Goal: Use online tool/utility: Utilize a website feature to perform a specific function

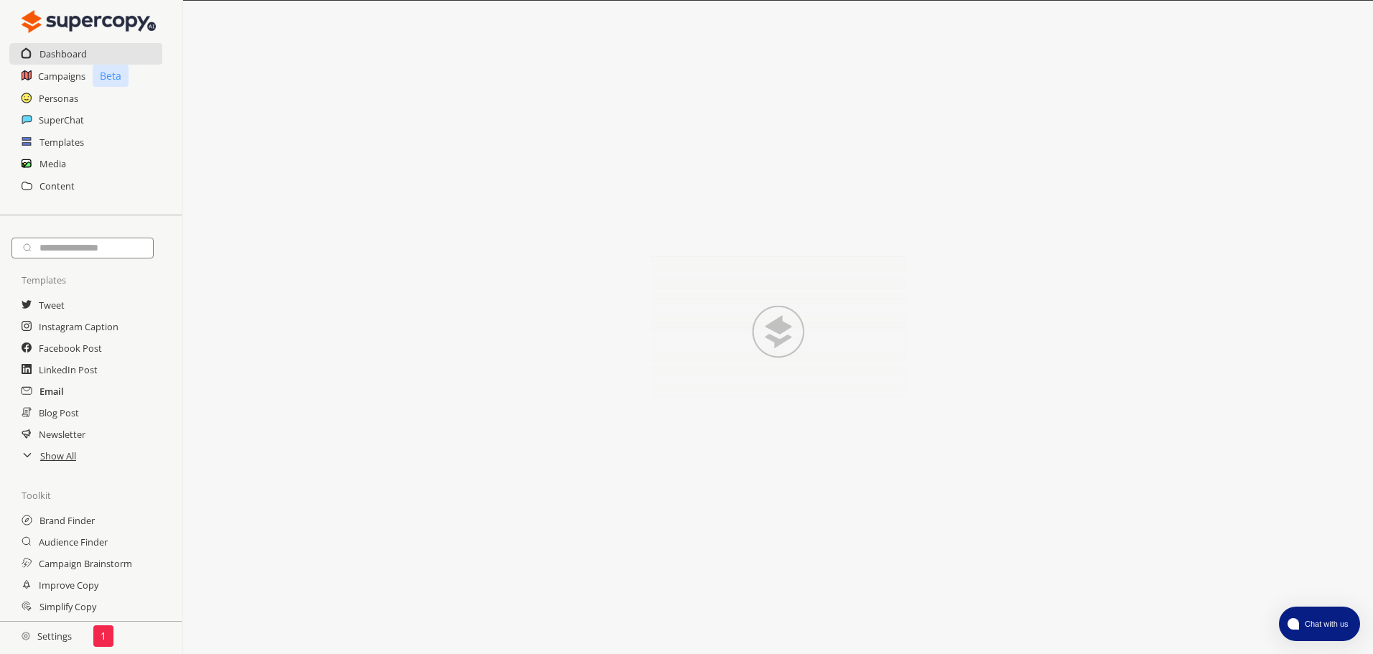
click at [59, 394] on h2 "Email" at bounding box center [51, 392] width 24 height 22
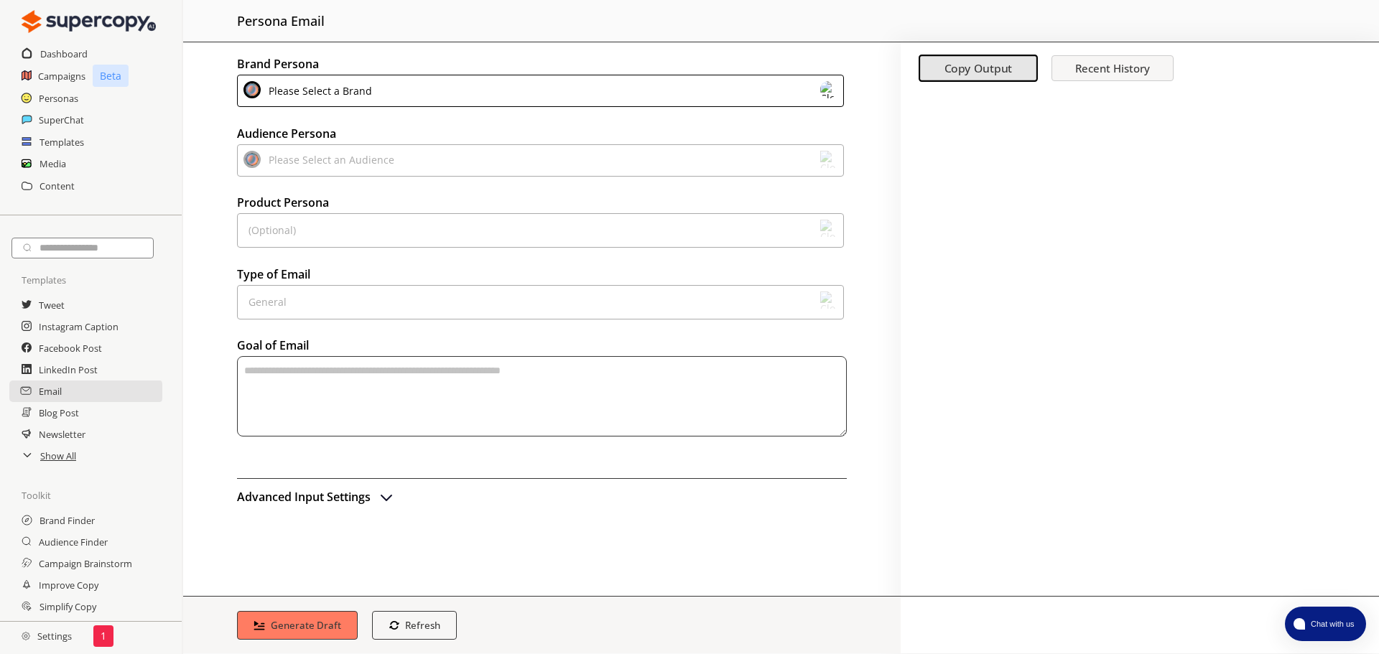
click at [557, 93] on div "Please Select a Brand" at bounding box center [540, 91] width 607 height 32
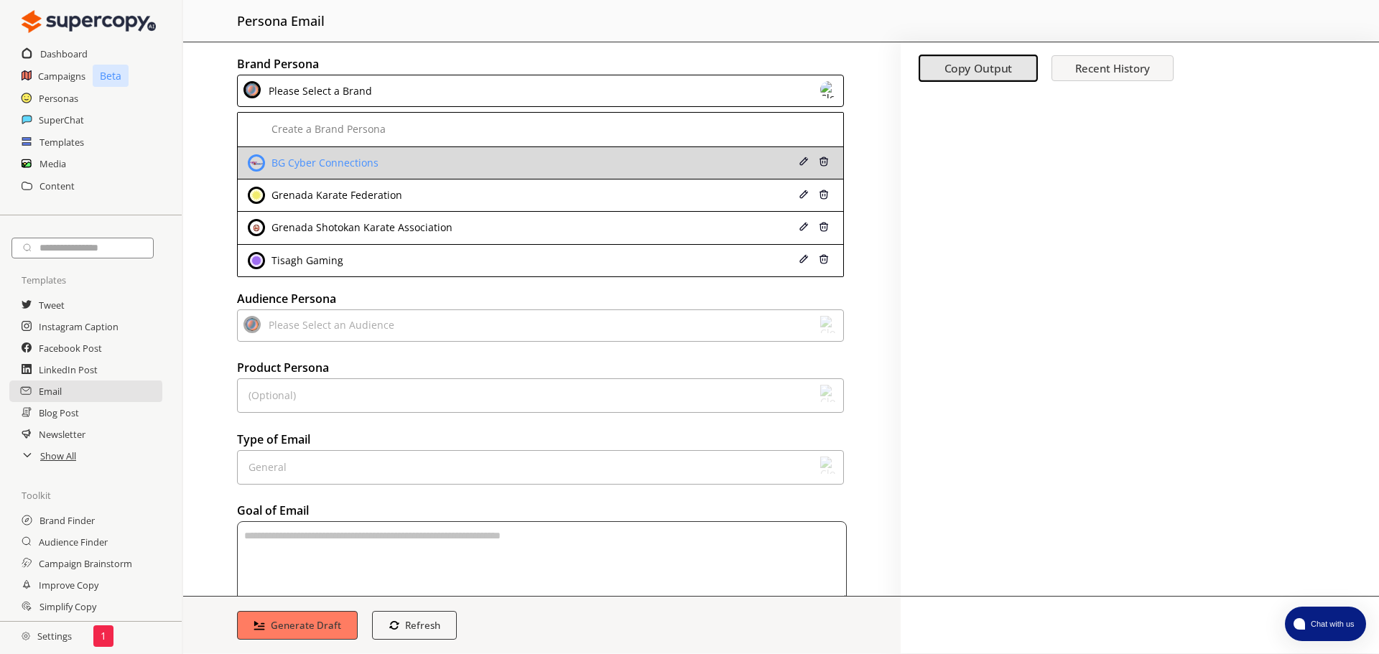
click at [423, 160] on div "BG Cyber Connections" at bounding box center [486, 162] width 476 height 17
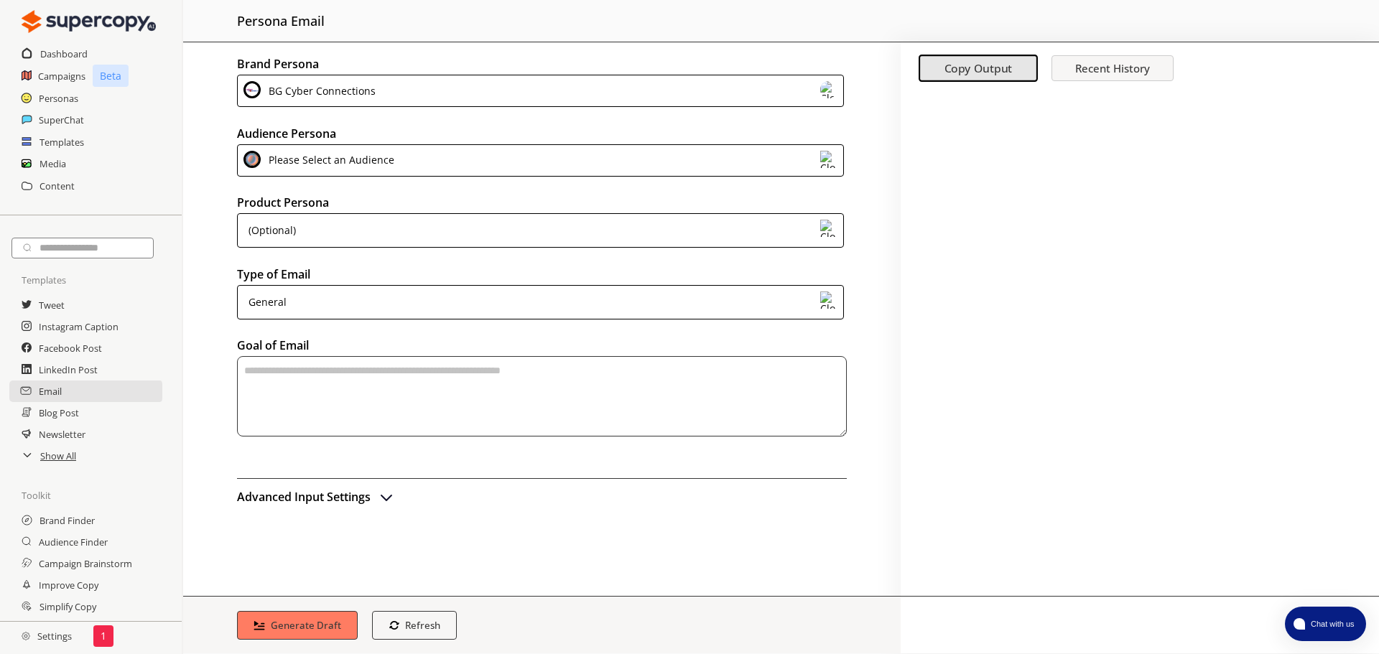
click at [423, 160] on div "Please Select an Audience" at bounding box center [540, 160] width 607 height 32
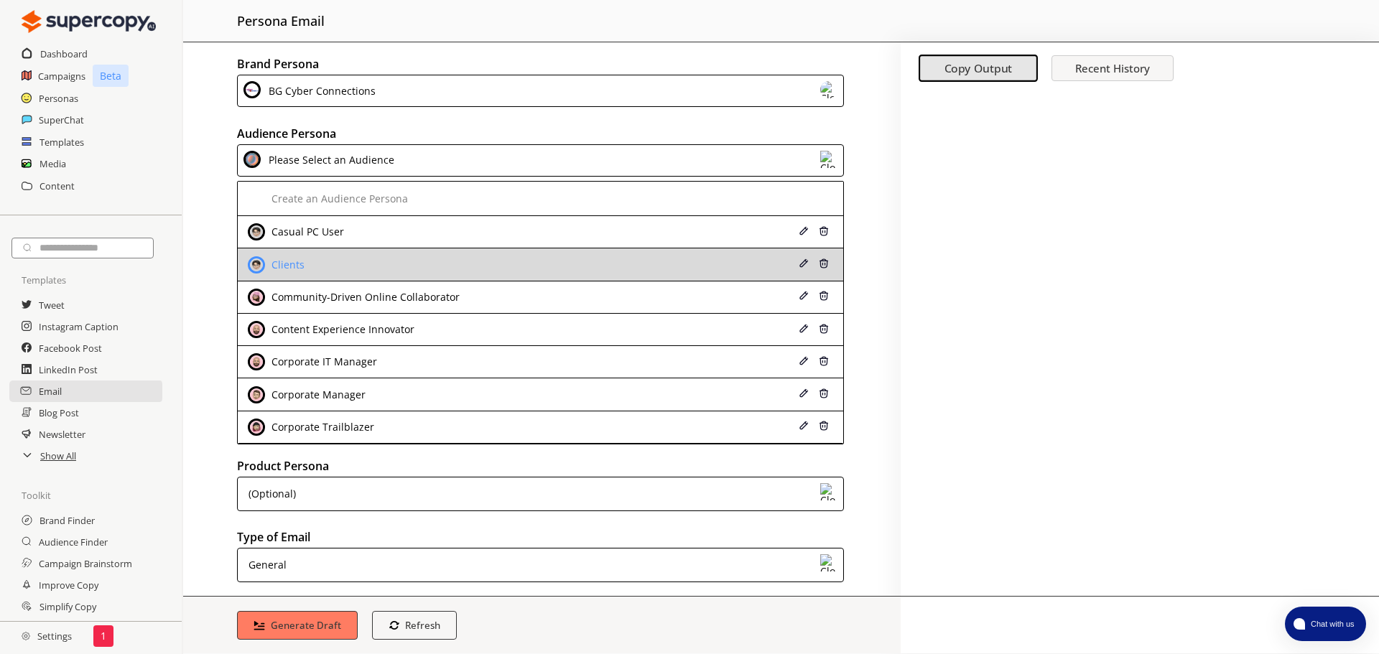
click at [350, 258] on div "Clients" at bounding box center [486, 264] width 476 height 17
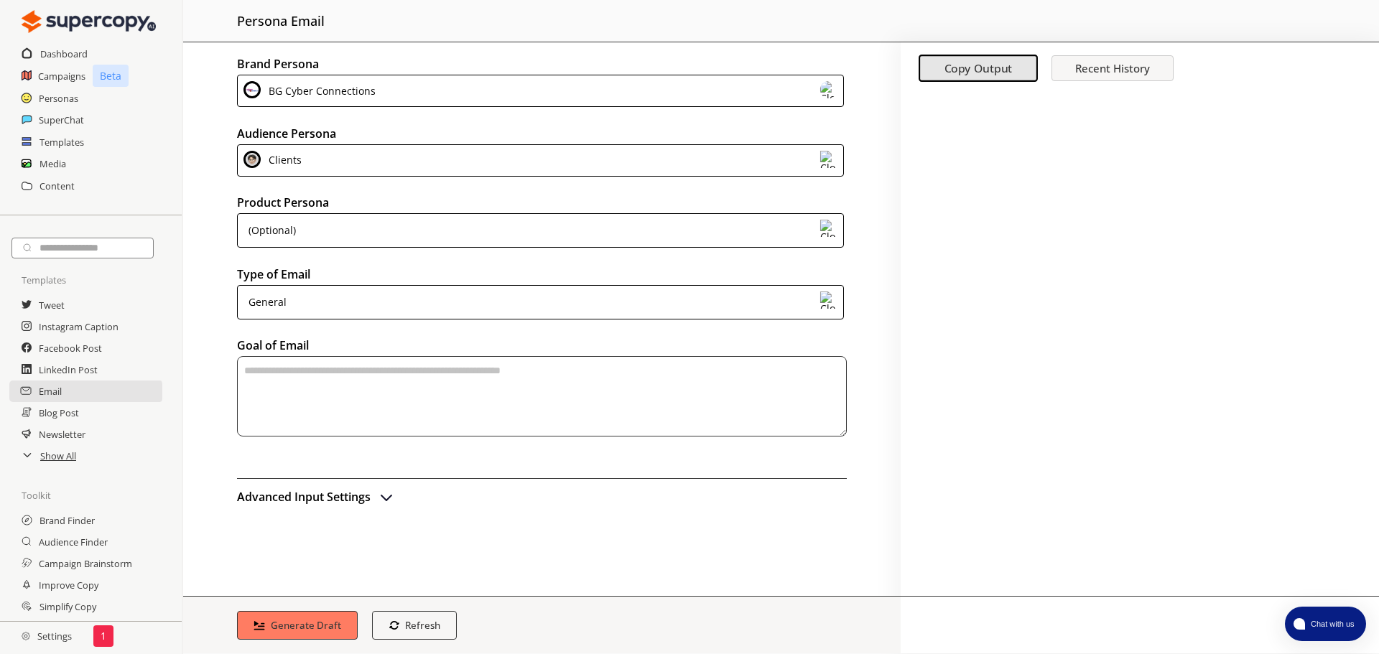
click at [367, 236] on div "(Optional)" at bounding box center [540, 230] width 607 height 34
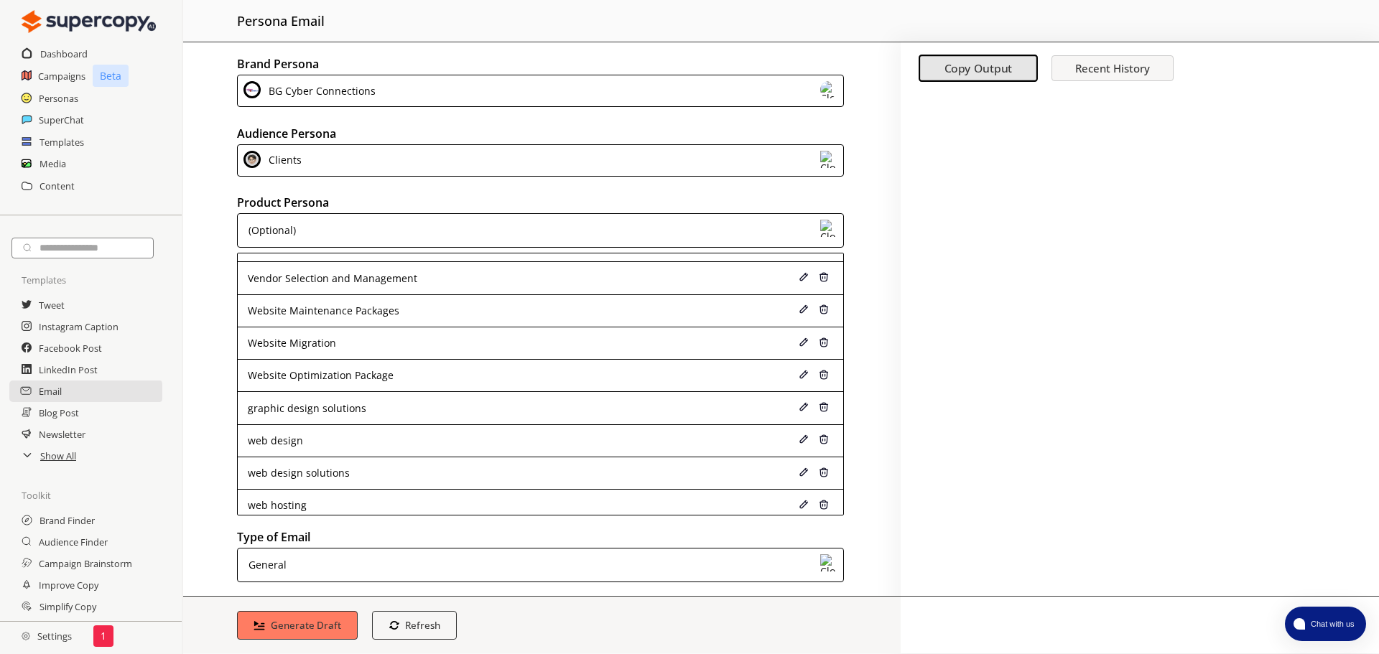
scroll to position [940, 0]
click at [472, 226] on div "(Optional)" at bounding box center [540, 230] width 607 height 34
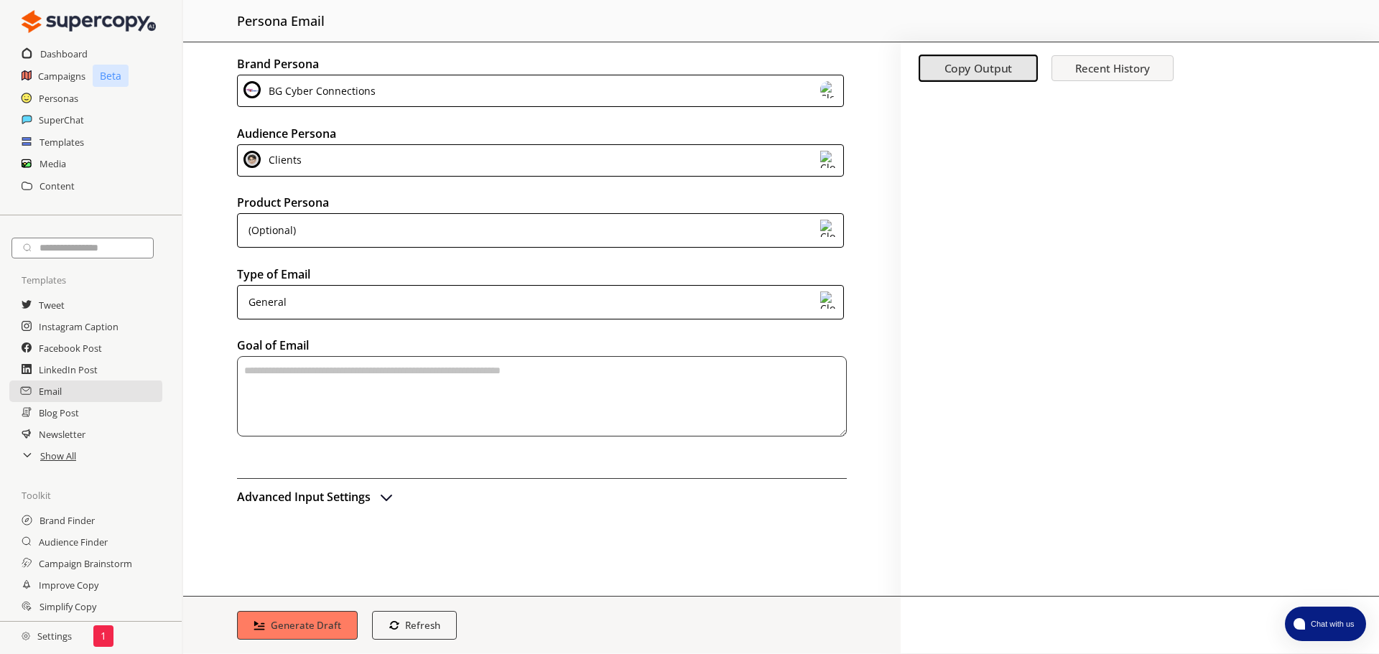
click at [414, 297] on div "General" at bounding box center [540, 302] width 607 height 34
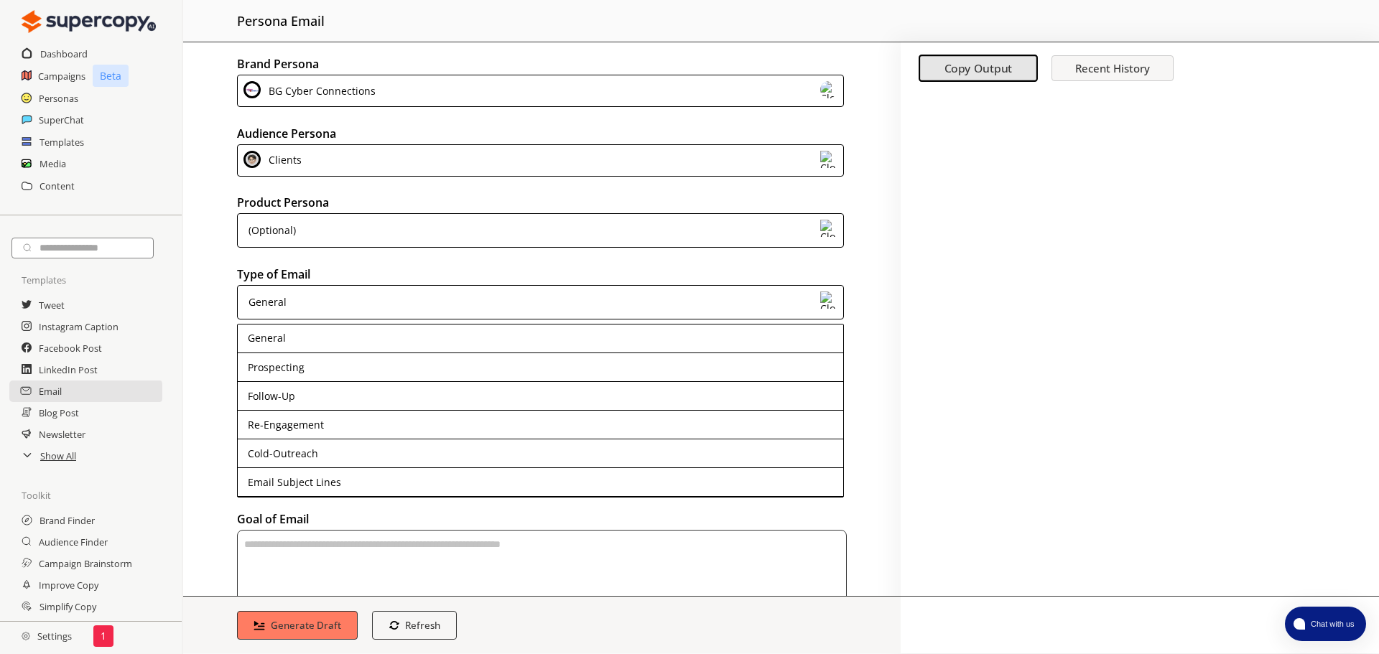
click at [414, 297] on div "General" at bounding box center [540, 302] width 607 height 34
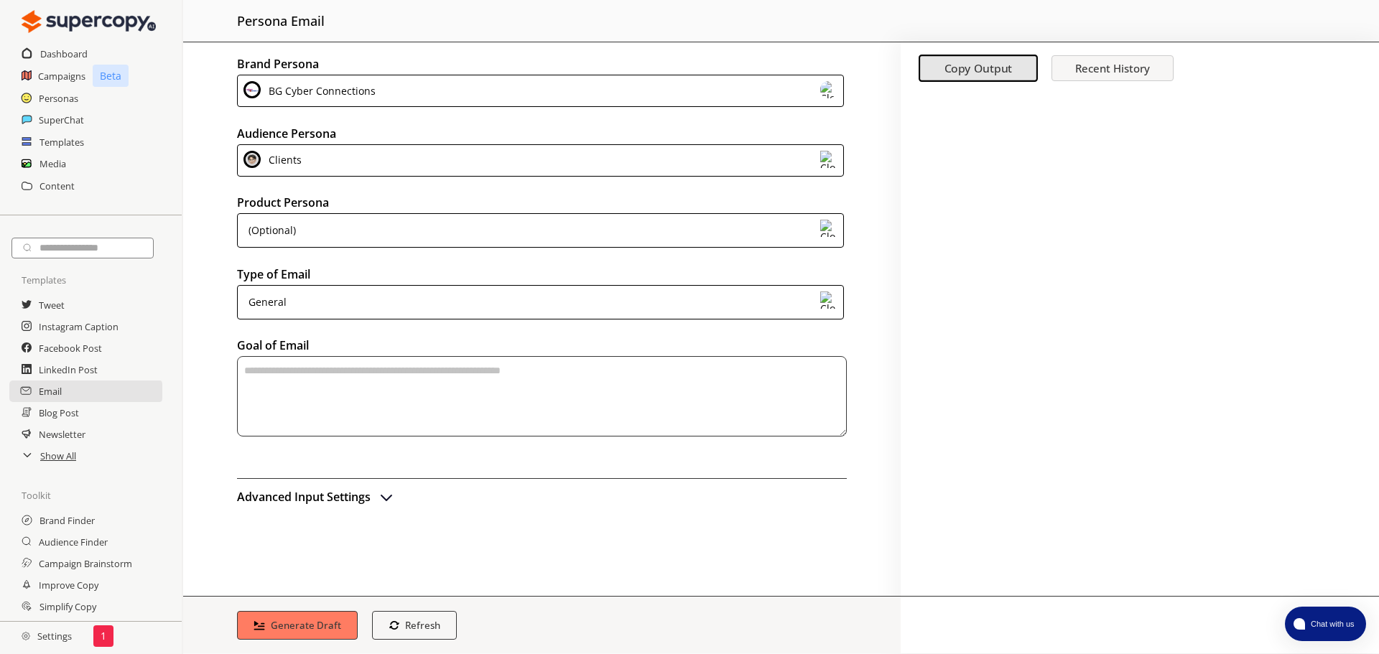
click at [383, 397] on textarea "textarea-textarea" at bounding box center [542, 396] width 610 height 80
click at [643, 412] on textarea "To enrich screen reader interactions, please activate Accessibility in Grammarl…" at bounding box center [542, 396] width 610 height 80
click at [694, 379] on textarea "**********" at bounding box center [541, 396] width 609 height 80
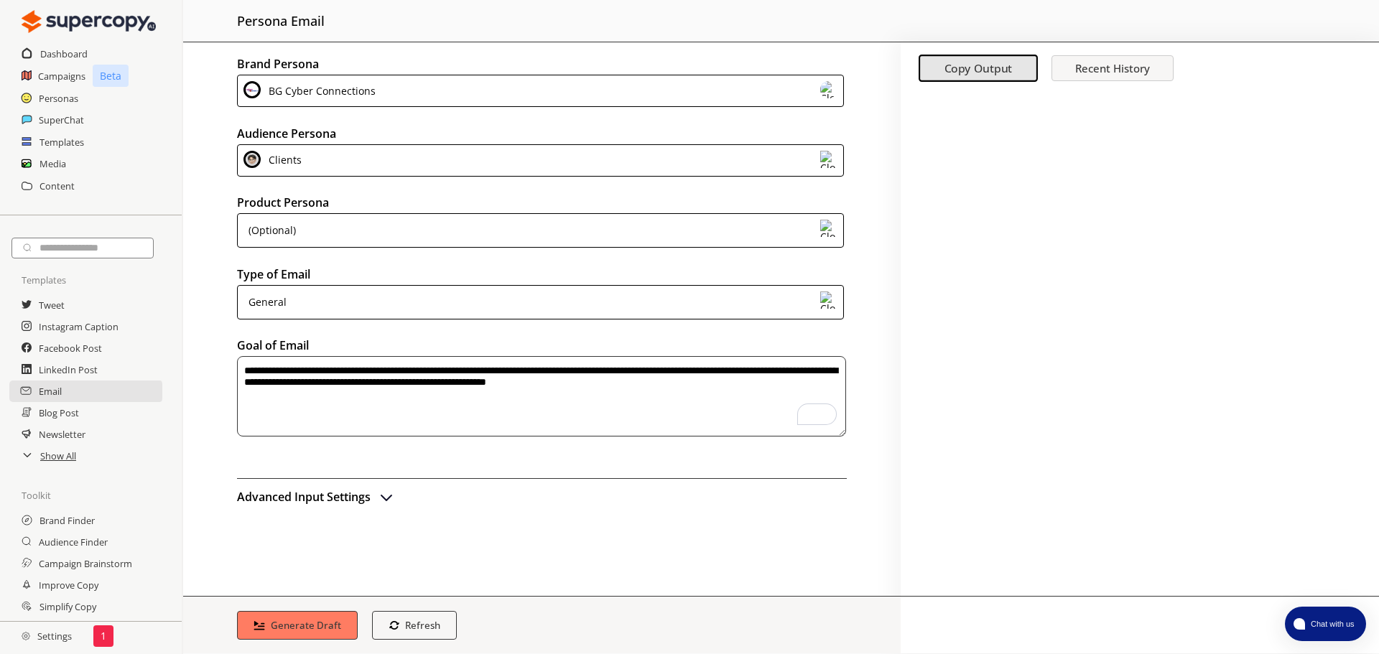
type textarea "**********"
click at [392, 491] on div "Advanced Input Settings" at bounding box center [542, 492] width 610 height 29
click at [391, 492] on img "advanced-inputs" at bounding box center [386, 496] width 17 height 17
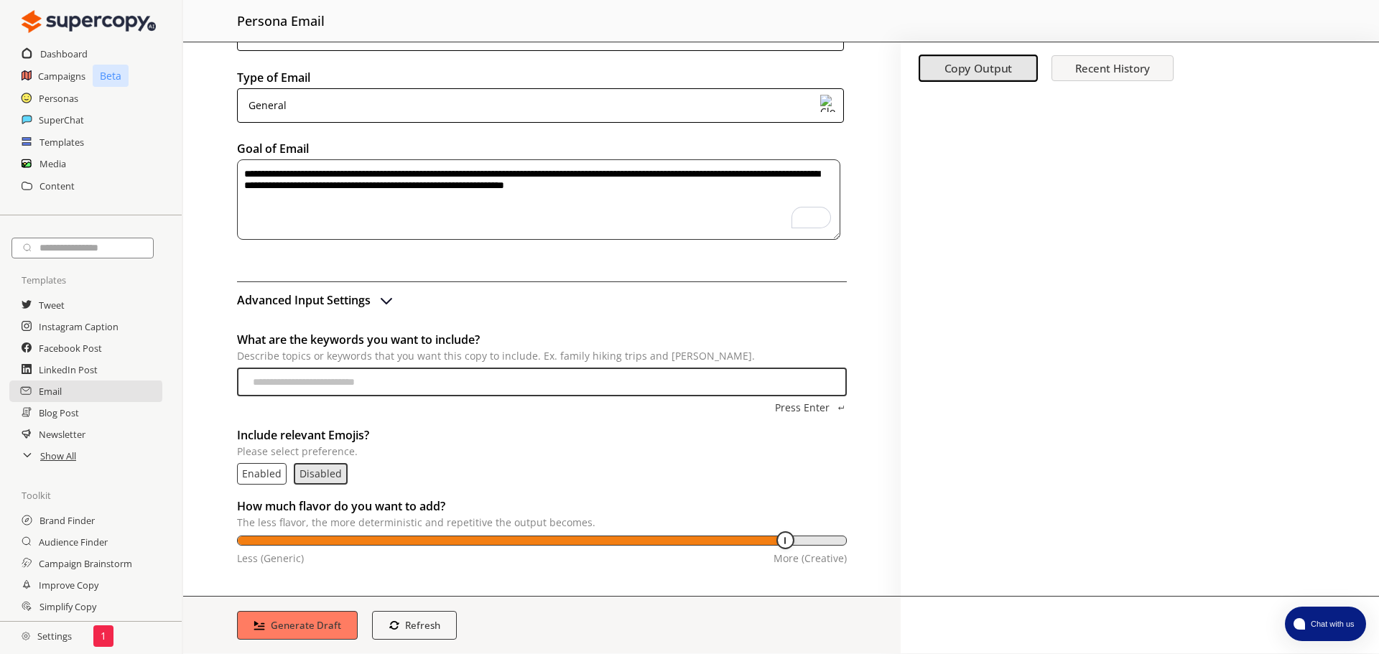
scroll to position [201, 0]
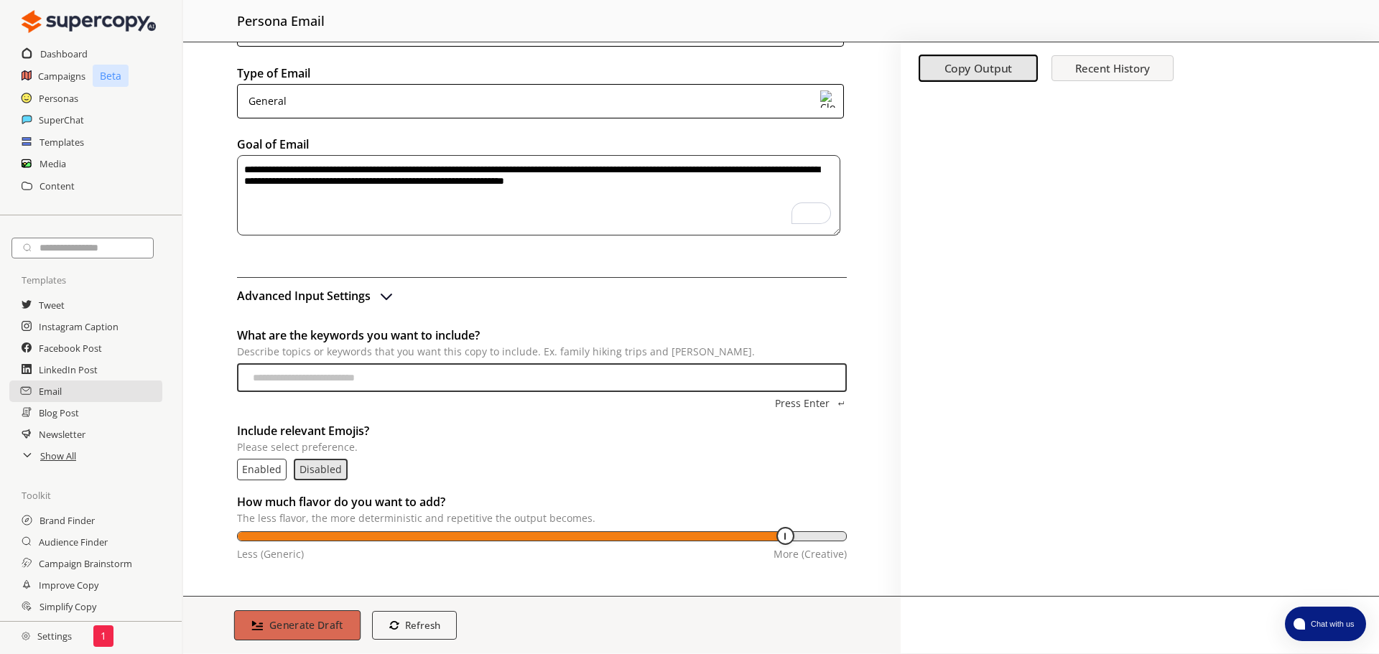
click at [327, 624] on b "Generate Draft" at bounding box center [306, 625] width 74 height 14
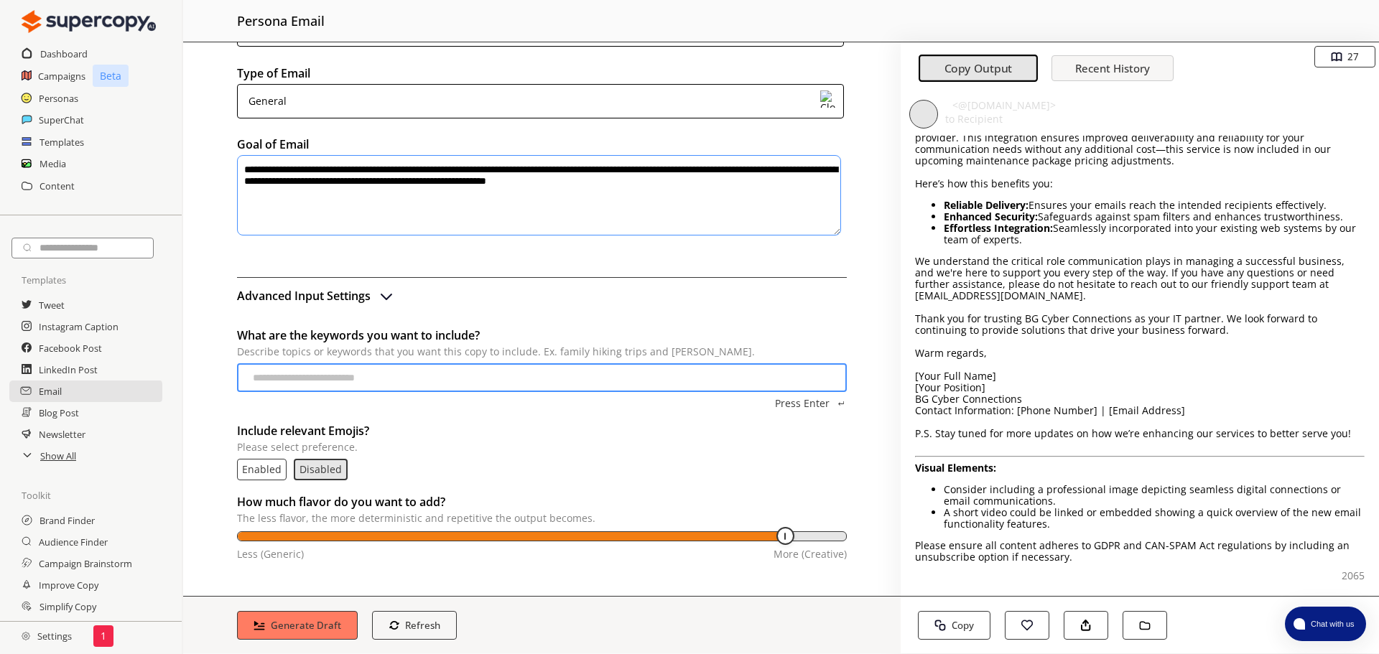
scroll to position [123, 0]
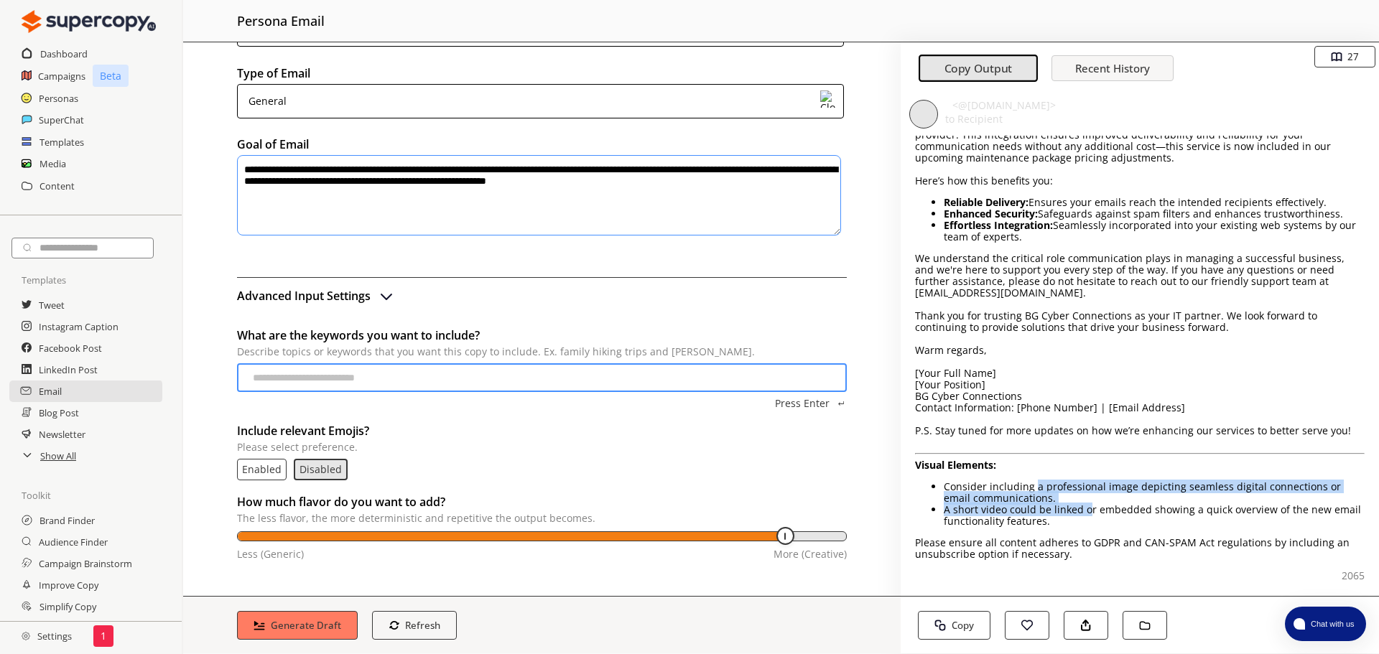
drag, startPoint x: 1089, startPoint y: 503, endPoint x: 1036, endPoint y: 488, distance: 55.4
click at [1036, 488] on ul "Consider including a professional image depicting seamless digital connections …" at bounding box center [1140, 504] width 450 height 46
copy ul "a professional image depicting seamless digital connections or email communicat…"
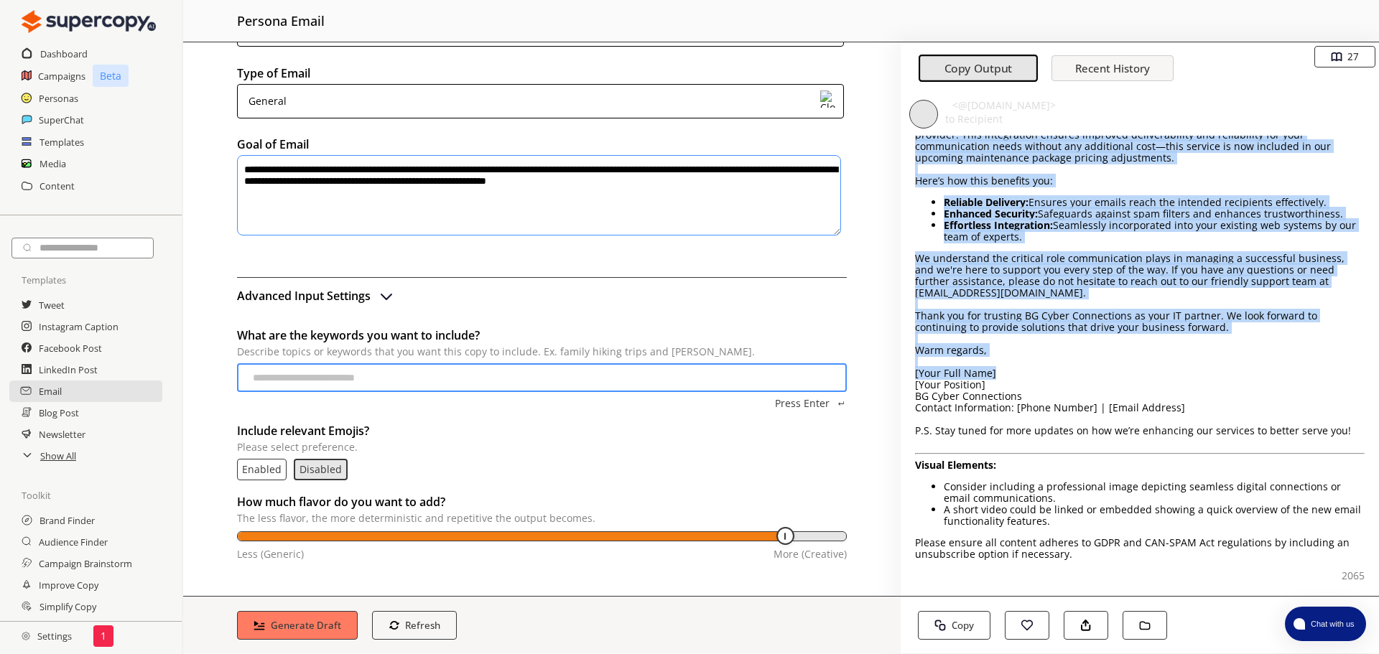
drag, startPoint x: 1344, startPoint y: 429, endPoint x: 1217, endPoint y: 378, distance: 136.7
click at [1217, 378] on p "[Your Full Name]" at bounding box center [1140, 373] width 450 height 11
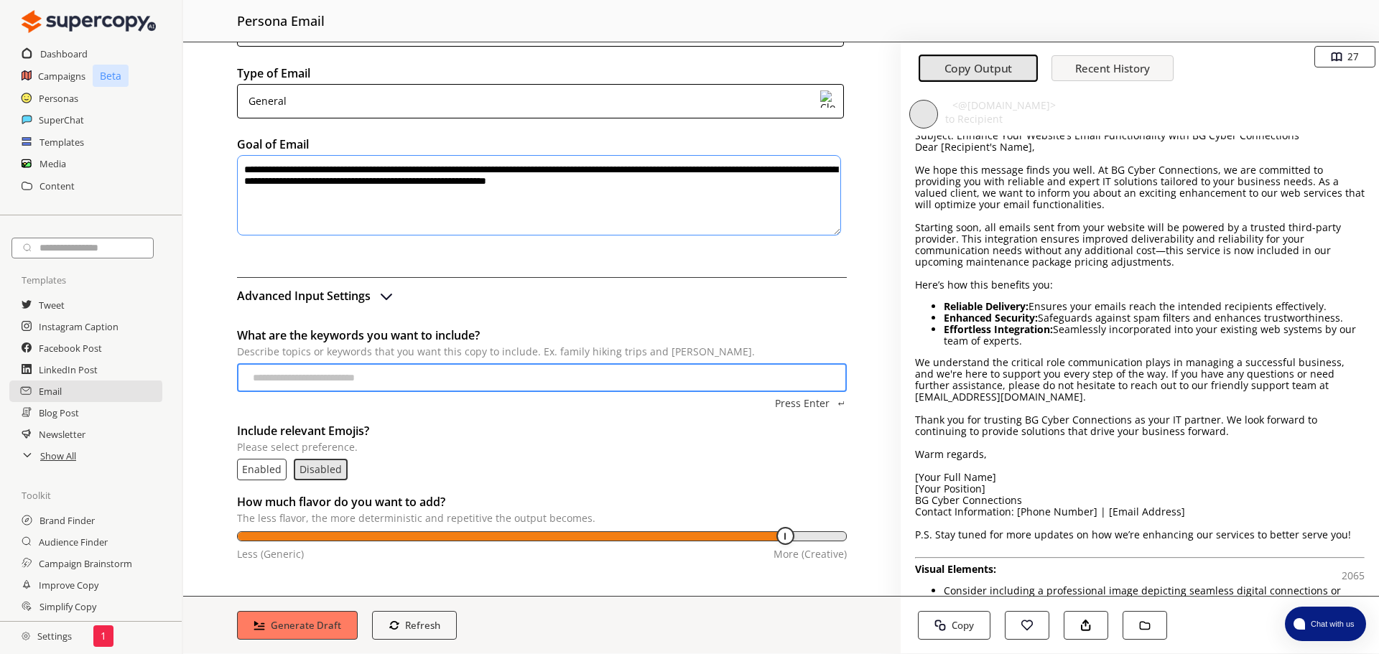
scroll to position [0, 0]
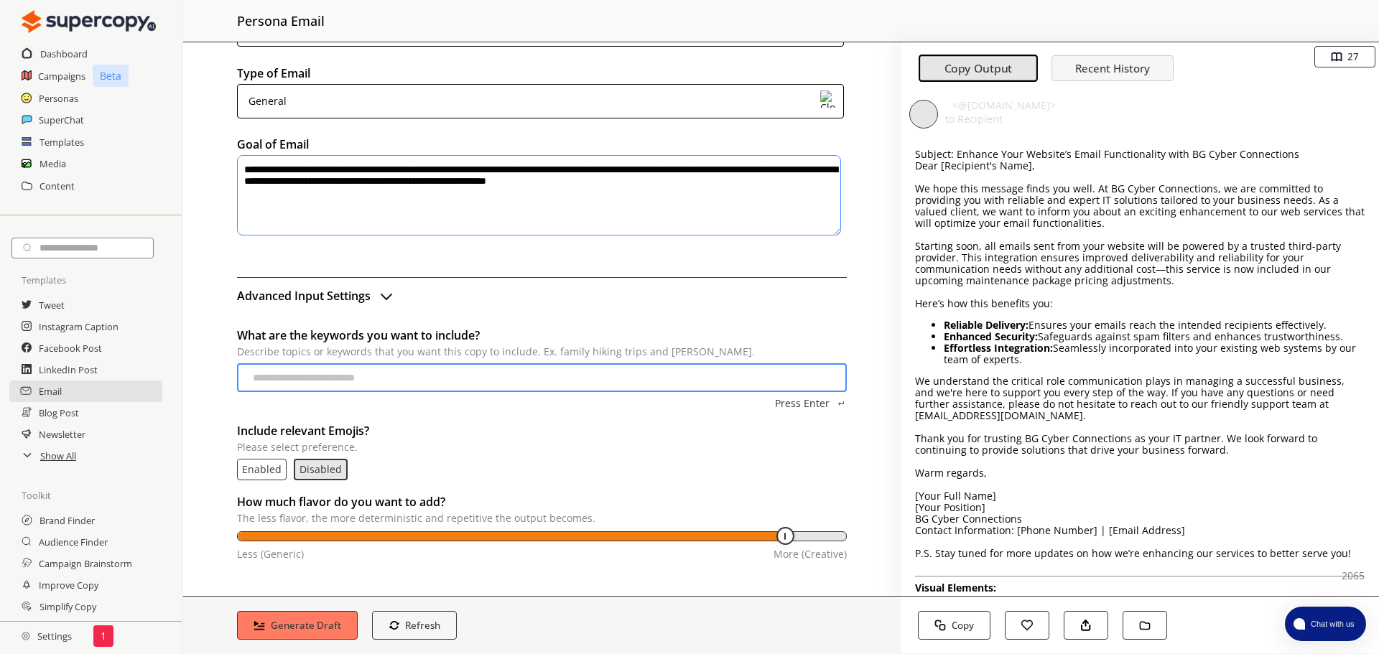
click at [924, 152] on p "Subject: Enhance Your Website’s Email Functionality with BG Cyber Connections" at bounding box center [1140, 154] width 450 height 11
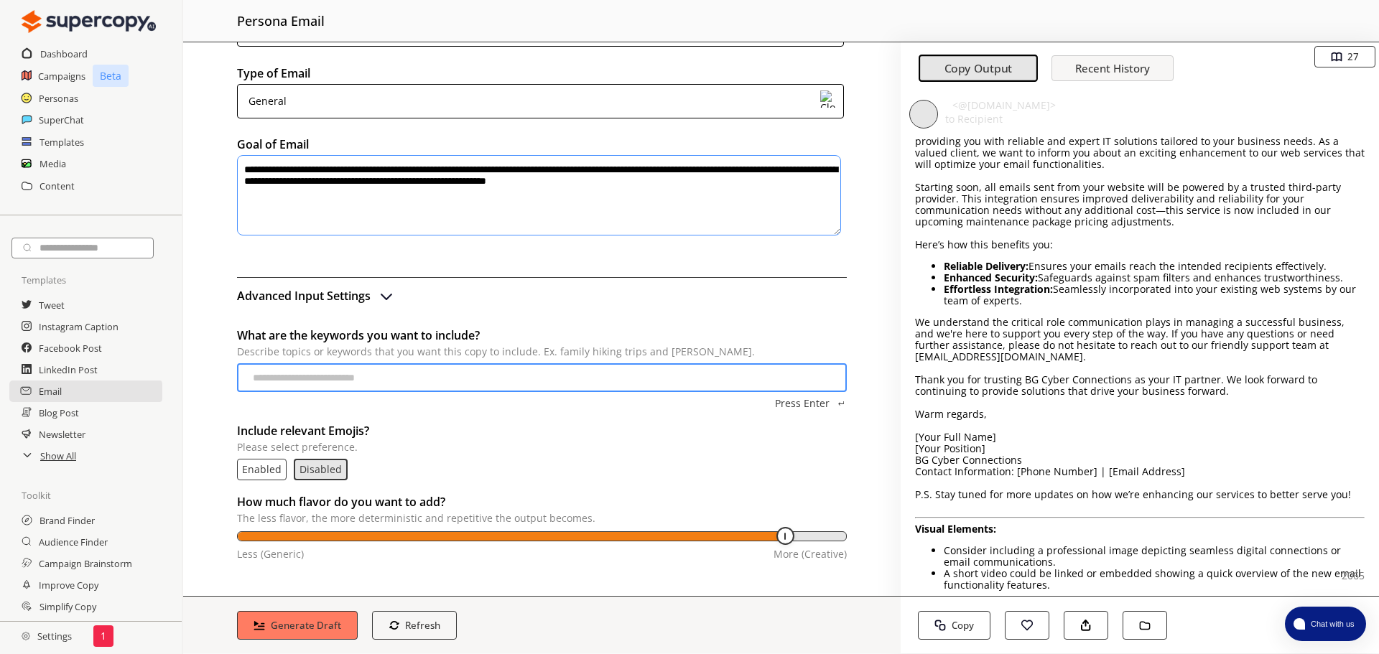
scroll to position [72, 0]
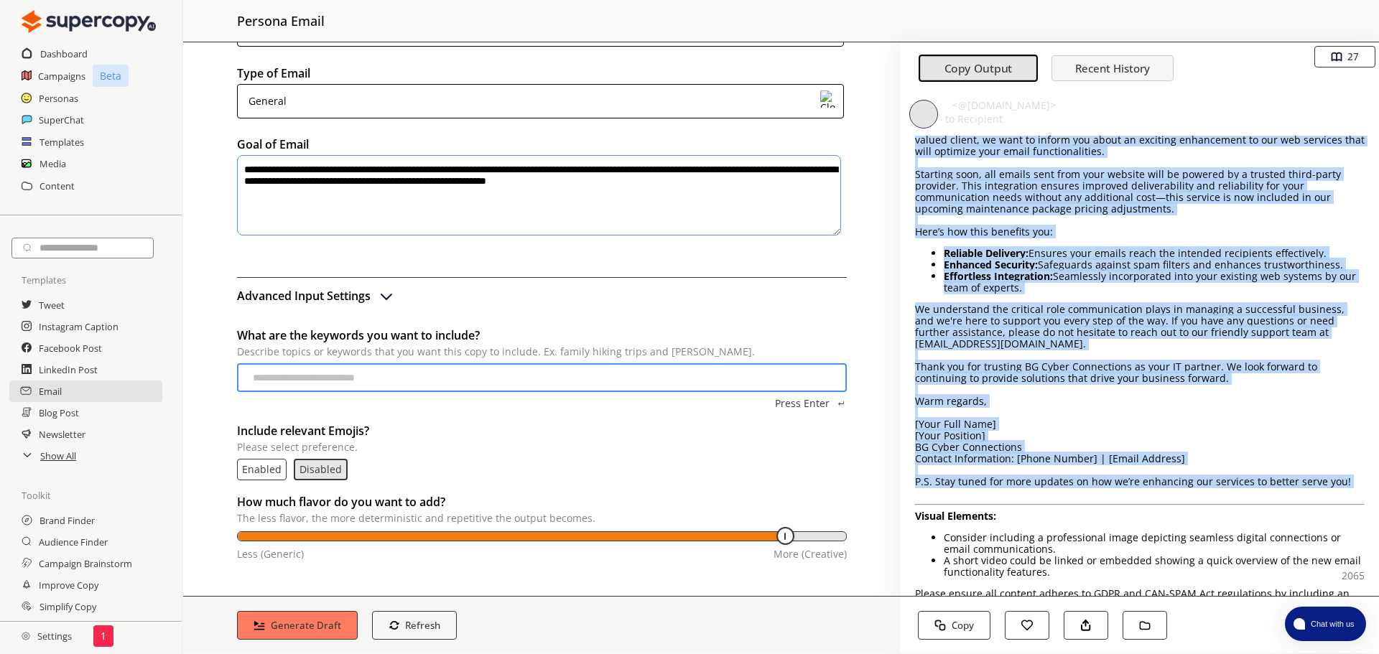
drag, startPoint x: 924, startPoint y: 152, endPoint x: 1354, endPoint y: 481, distance: 541.5
